Goal: Task Accomplishment & Management: Manage account settings

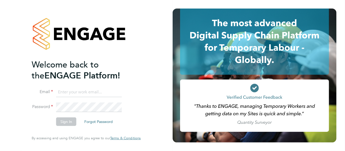
click at [74, 92] on input at bounding box center [89, 92] width 66 height 10
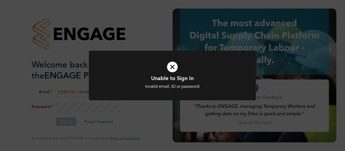
click at [75, 93] on div "Unable to Sign In Invalid email, ID or password Cancel Okay" at bounding box center [172, 75] width 345 height 151
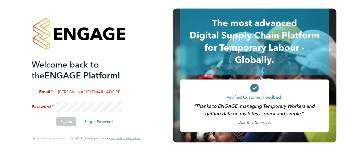
click at [5, 104] on div "Welcome back to the ENGAGE Platform! Email lesley.littler@seddon.co.uk Password…" at bounding box center [86, 75] width 173 height 151
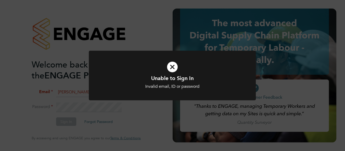
click at [54, 104] on div "Unable to Sign In Invalid email, ID or password Cancel Okay" at bounding box center [172, 75] width 345 height 151
click at [154, 81] on div "Unable to Sign In Invalid email, ID or password Cancel Okay" at bounding box center [172, 82] width 138 height 15
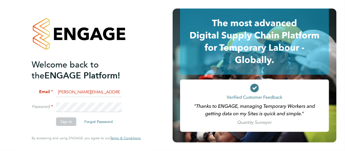
click at [130, 108] on li "Password" at bounding box center [84, 109] width 104 height 15
click at [123, 92] on li "Email lesley.littler@seddon.co.uk" at bounding box center [84, 94] width 104 height 15
click at [8, 109] on div "Welcome back to the ENGAGE Platform! Email lesley.littler@seddon.co.uk Password…" at bounding box center [86, 75] width 173 height 151
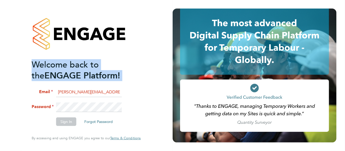
drag, startPoint x: 2, startPoint y: 81, endPoint x: -1, endPoint y: 80, distance: 3.7
click at [0, 80] on html "Welcome back to the ENGAGE Platform! Email lesley.littler@seddon.co.uk Password…" at bounding box center [172, 75] width 345 height 151
drag, startPoint x: -1, startPoint y: 80, endPoint x: 77, endPoint y: 99, distance: 80.5
click at [74, 99] on li "Email lesley.littler@seddon.co.uk" at bounding box center [84, 94] width 104 height 15
click at [120, 96] on input "[PERSON_NAME][EMAIL_ADDRESS][PERSON_NAME][PERSON_NAME][DOMAIN_NAME]" at bounding box center [89, 92] width 66 height 10
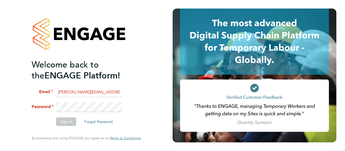
drag, startPoint x: 114, startPoint y: 91, endPoint x: 28, endPoint y: 88, distance: 85.2
click at [28, 88] on div "Welcome back to the ENGAGE Platform! Email lesley.littler@seddon.co.uk Password…" at bounding box center [86, 75] width 130 height 151
type input "[PERSON_NAME][EMAIL_ADDRESS][PERSON_NAME][PERSON_NAME][DOMAIN_NAME]"
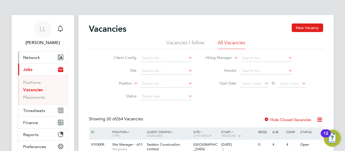
click at [34, 56] on span "Network" at bounding box center [31, 57] width 17 height 5
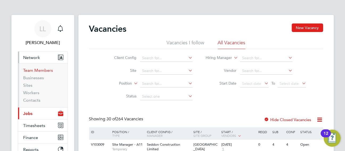
click at [39, 71] on link "Team Members" at bounding box center [38, 70] width 30 height 5
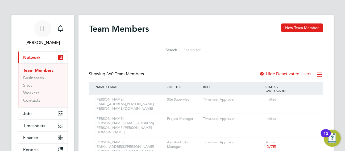
click at [198, 47] on input at bounding box center [220, 50] width 78 height 10
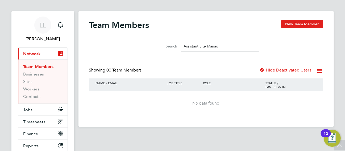
scroll to position [3, 0]
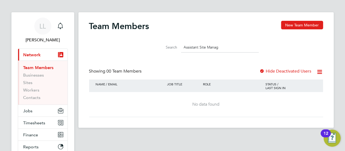
drag, startPoint x: 211, startPoint y: 45, endPoint x: 173, endPoint y: 40, distance: 38.6
click at [173, 40] on li "Search Assistant Site Manag" at bounding box center [206, 47] width 119 height 16
click at [203, 44] on input "jack tiern" at bounding box center [220, 47] width 78 height 10
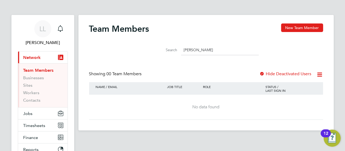
drag, startPoint x: 201, startPoint y: 51, endPoint x: 168, endPoint y: 52, distance: 32.8
click at [168, 52] on div "Search jack tiern" at bounding box center [206, 50] width 105 height 10
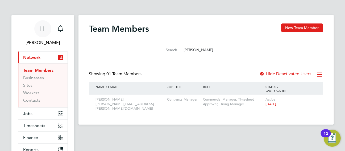
drag, startPoint x: 208, startPoint y: 49, endPoint x: 175, endPoint y: 49, distance: 32.5
click at [175, 49] on div "Search jason dim" at bounding box center [206, 50] width 105 height 10
type input "jason dim"
click at [45, 32] on span "LL" at bounding box center [43, 28] width 6 height 7
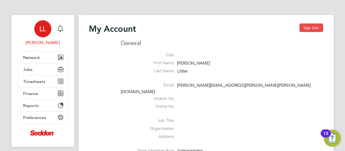
click at [311, 26] on button "Sign Out" at bounding box center [312, 27] width 24 height 9
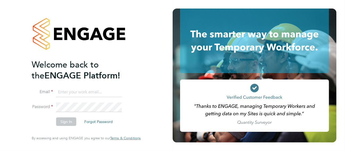
click at [89, 90] on input at bounding box center [89, 92] width 66 height 10
type input "[PERSON_NAME][EMAIL_ADDRESS][PERSON_NAME][PERSON_NAME][DOMAIN_NAME]"
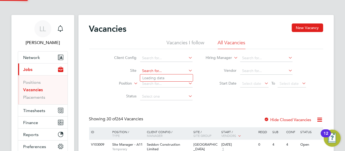
click at [157, 72] on input at bounding box center [166, 70] width 52 height 7
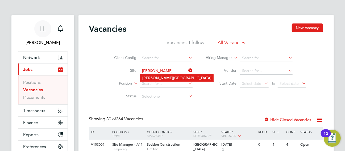
click at [166, 79] on li "Palmer ston SEN School" at bounding box center [176, 77] width 73 height 7
type input "[GEOGRAPHIC_DATA]"
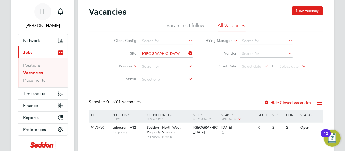
scroll to position [30, 0]
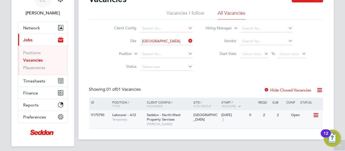
click at [169, 120] on span "Seddon - North-West Property Services" at bounding box center [164, 116] width 34 height 9
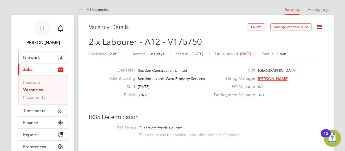
click at [34, 58] on span "Network" at bounding box center [31, 57] width 17 height 5
drag, startPoint x: 40, startPoint y: 28, endPoint x: 59, endPoint y: 29, distance: 18.4
click at [41, 28] on span "LL" at bounding box center [43, 28] width 6 height 7
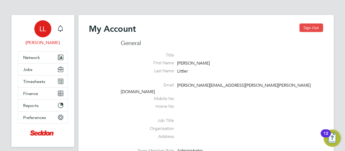
click at [314, 25] on button "Sign Out" at bounding box center [312, 27] width 24 height 9
